Goal: Task Accomplishment & Management: Use online tool/utility

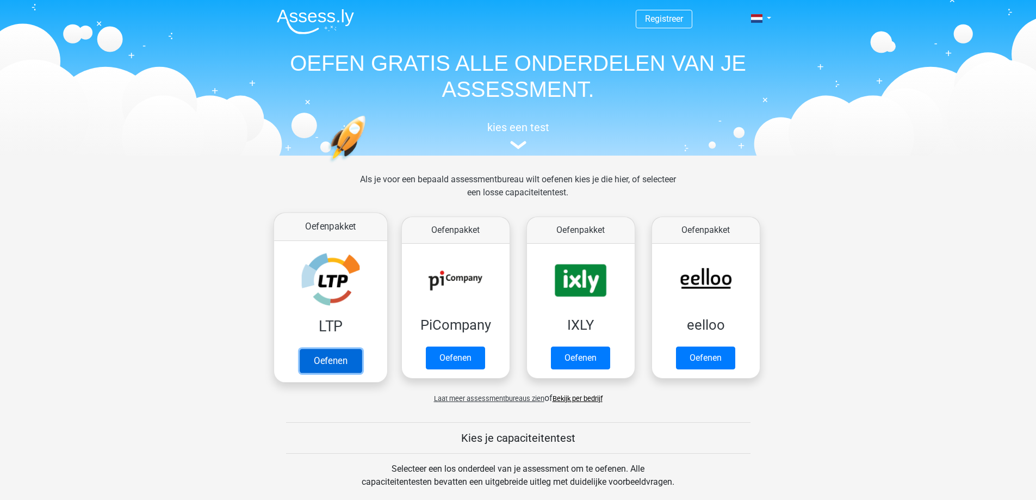
click at [339, 362] on link "Oefenen" at bounding box center [330, 361] width 62 height 24
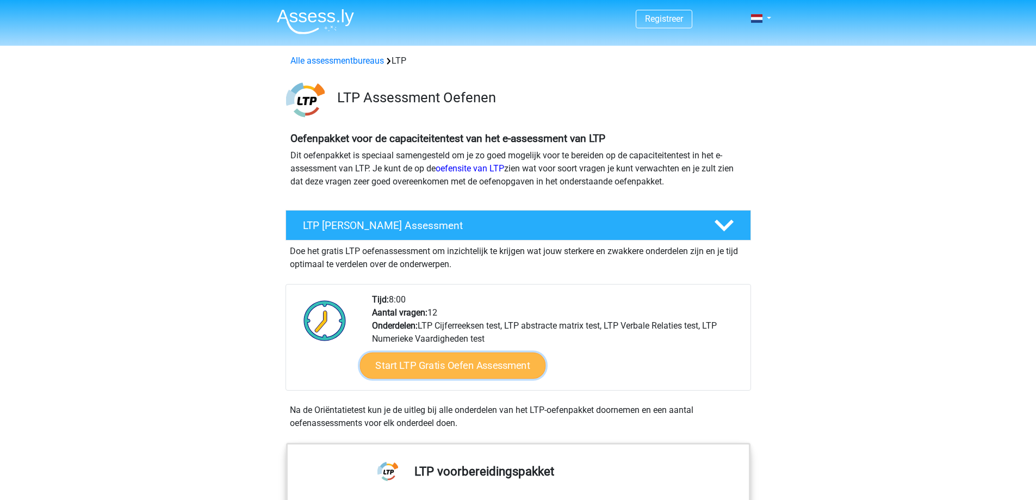
click at [404, 358] on link "Start LTP Gratis Oefen Assessment" at bounding box center [453, 366] width 186 height 26
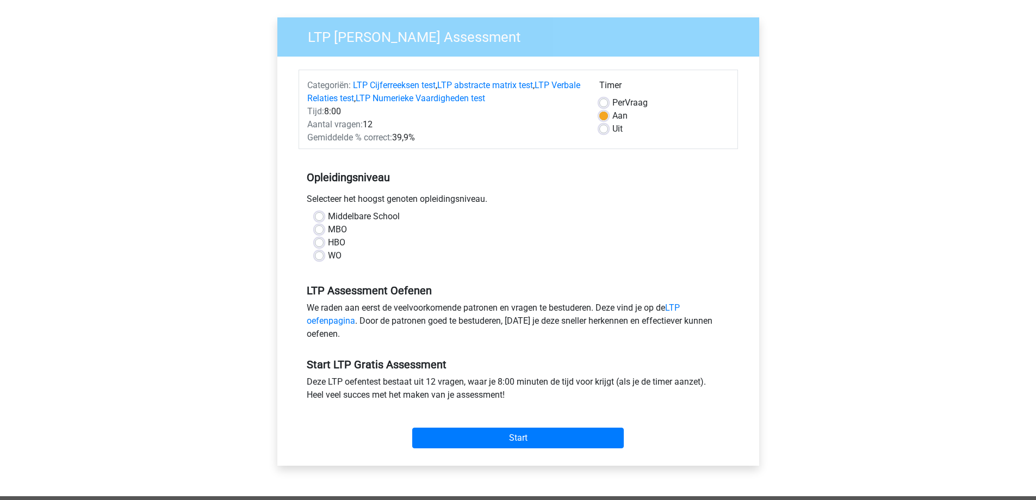
scroll to position [109, 0]
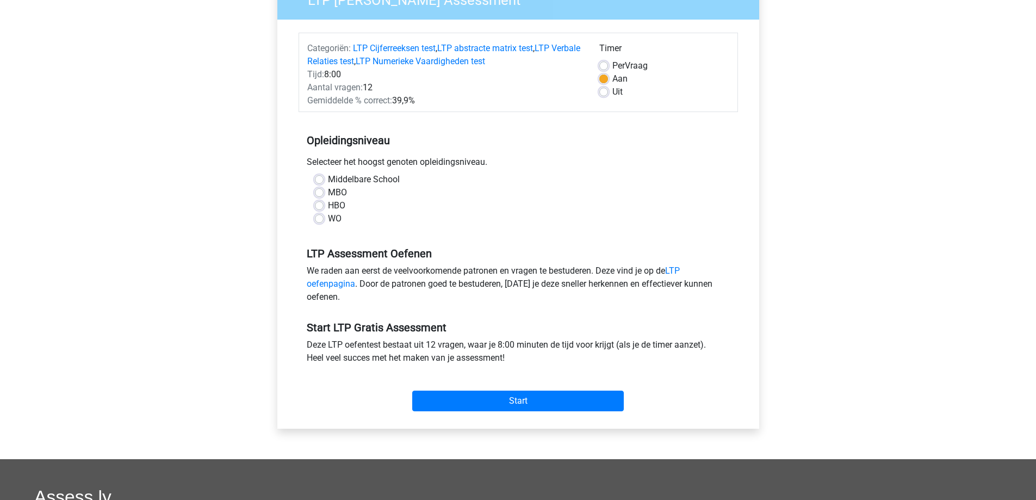
click at [328, 189] on label "MBO" at bounding box center [337, 192] width 19 height 13
click at [319, 189] on input "MBO" at bounding box center [319, 191] width 9 height 11
radio input "true"
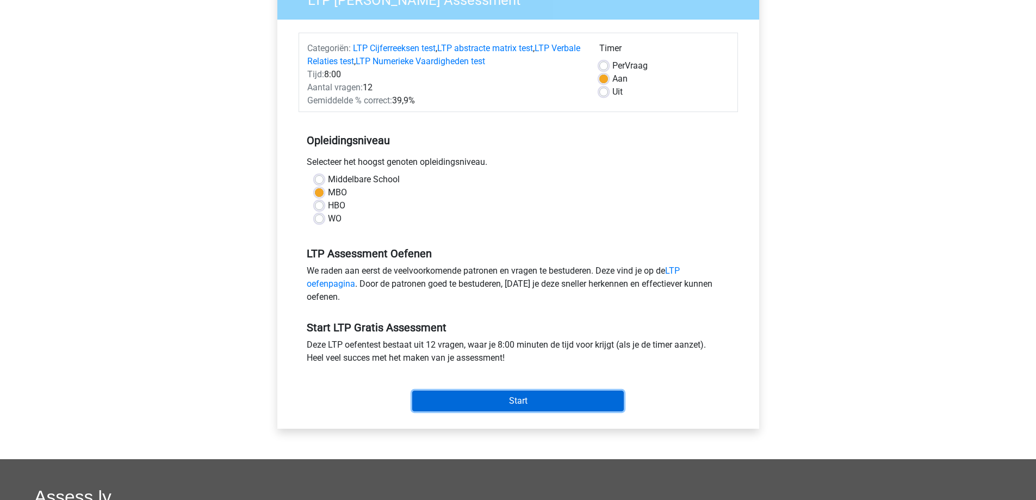
click at [484, 395] on input "Start" at bounding box center [518, 401] width 212 height 21
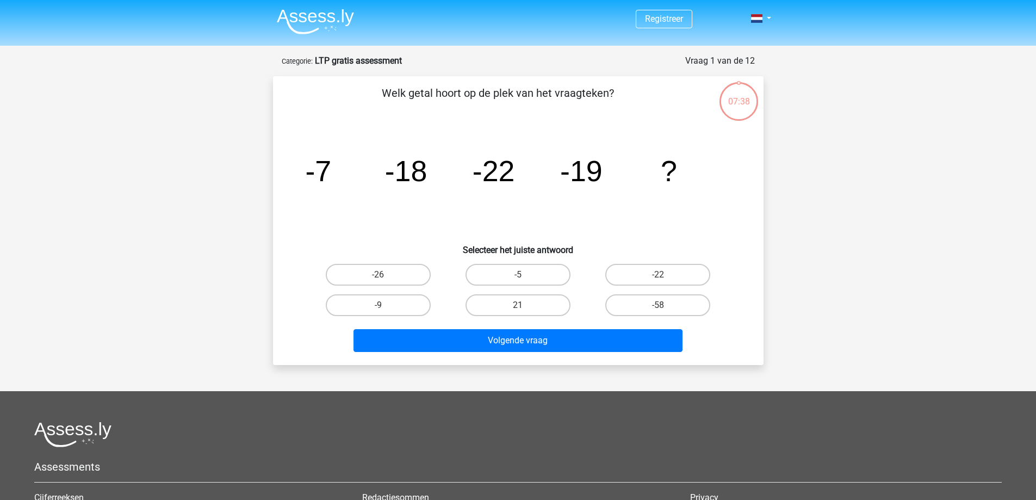
click at [518, 275] on input "-5" at bounding box center [521, 278] width 7 height 7
radio input "true"
click at [405, 279] on label "-26" at bounding box center [378, 275] width 105 height 22
click at [385, 279] on input "-26" at bounding box center [381, 278] width 7 height 7
radio input "true"
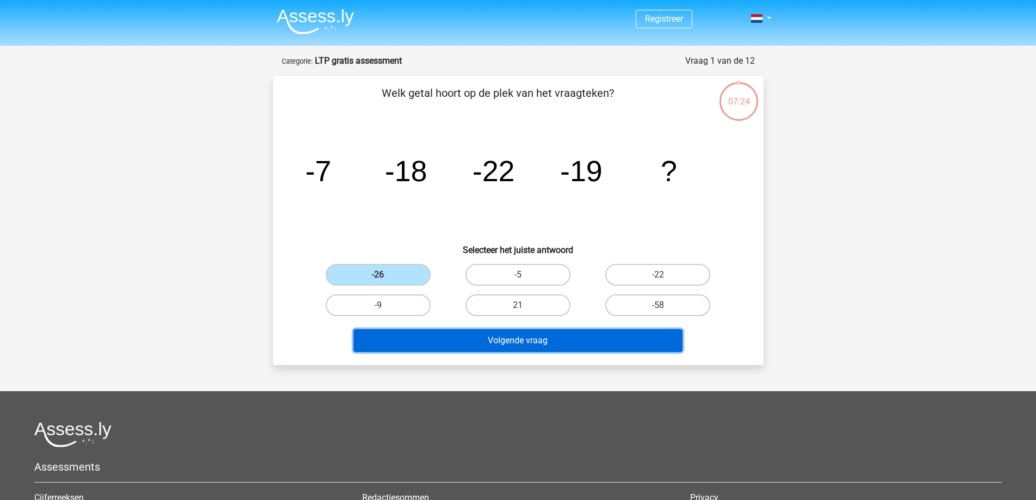
click at [507, 346] on button "Volgende vraag" at bounding box center [518, 340] width 329 height 23
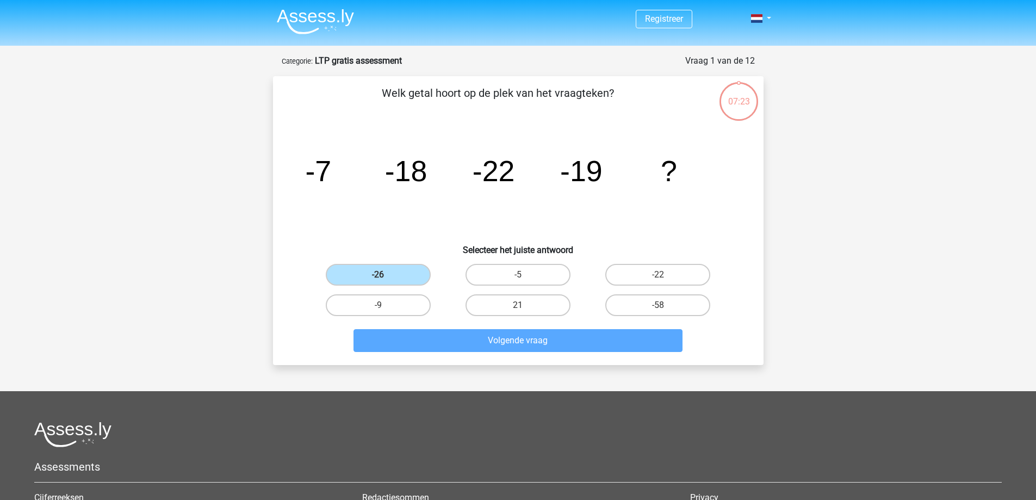
scroll to position [54, 0]
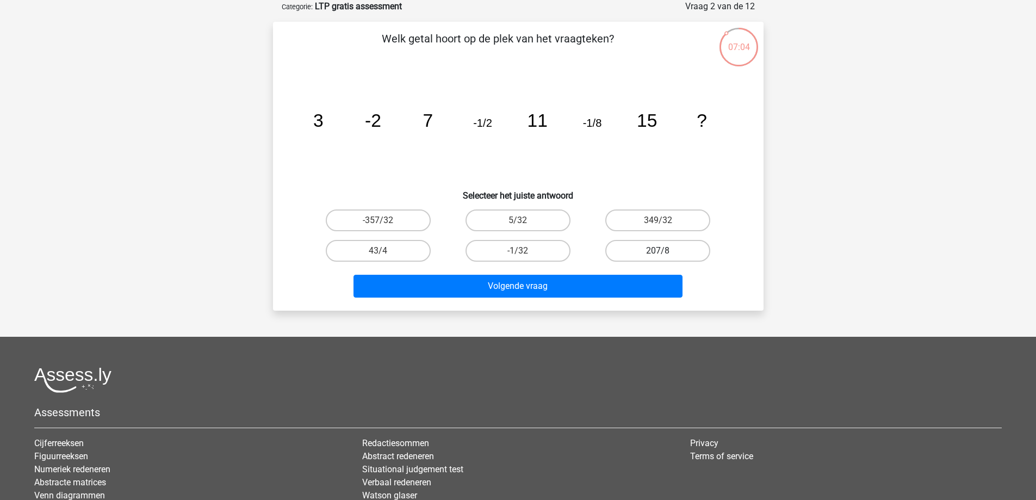
click at [668, 245] on label "207/8" at bounding box center [657, 251] width 105 height 22
click at [665, 251] on input "207/8" at bounding box center [661, 254] width 7 height 7
radio input "true"
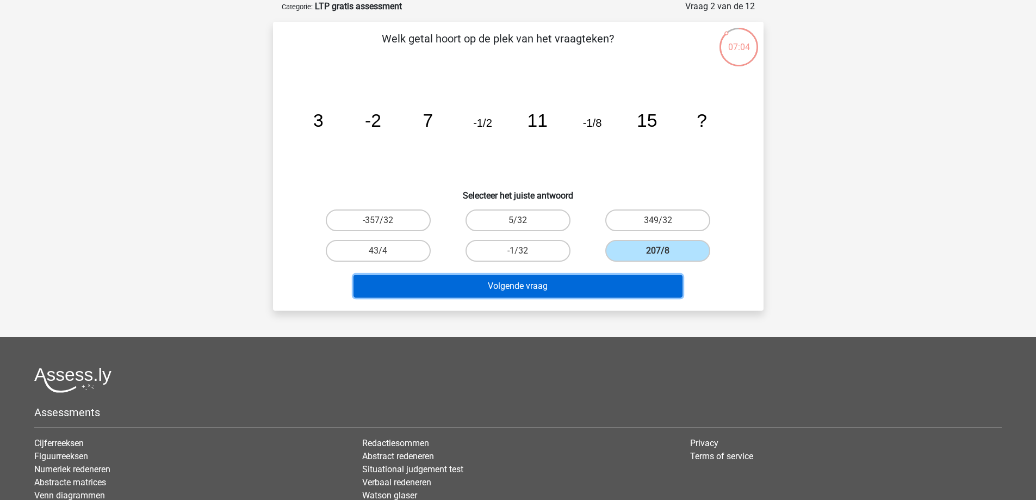
click at [613, 285] on button "Volgende vraag" at bounding box center [518, 286] width 329 height 23
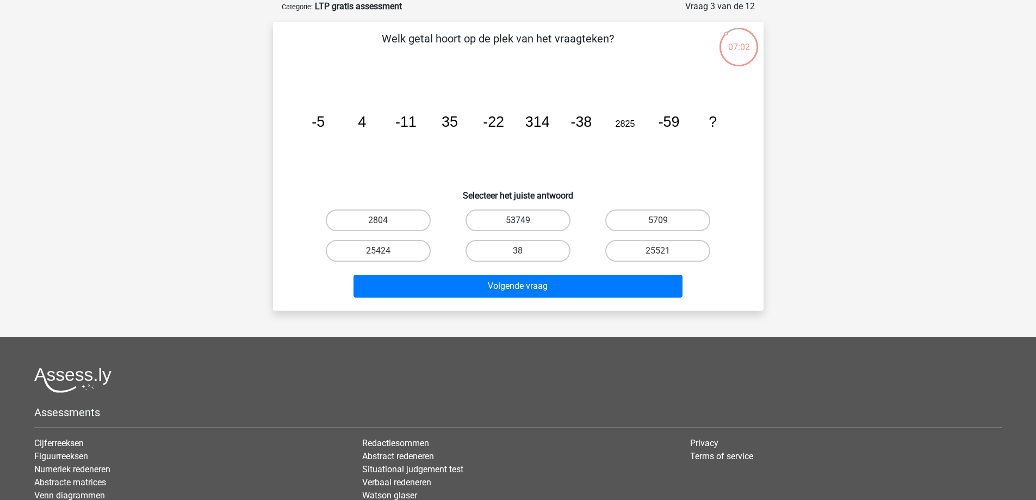
click at [515, 222] on label "53749" at bounding box center [518, 220] width 105 height 22
click at [518, 222] on input "53749" at bounding box center [521, 223] width 7 height 7
radio input "true"
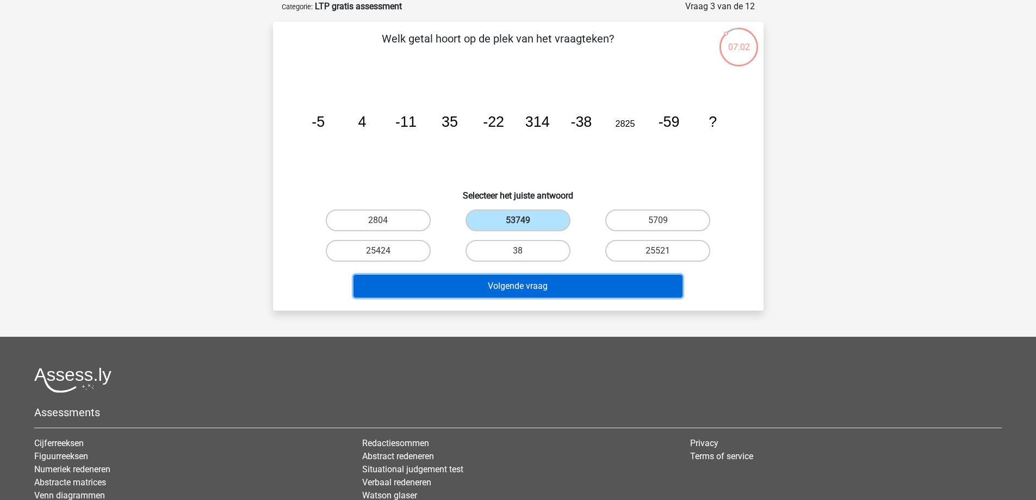
click at [530, 284] on button "Volgende vraag" at bounding box center [518, 286] width 329 height 23
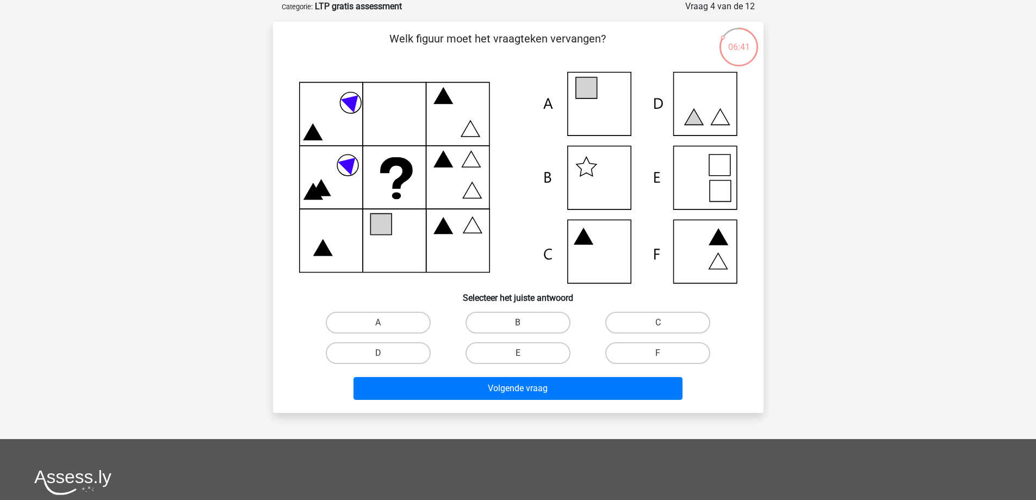
click at [608, 90] on icon at bounding box center [518, 178] width 438 height 212
